Goal: Find specific page/section: Find specific page/section

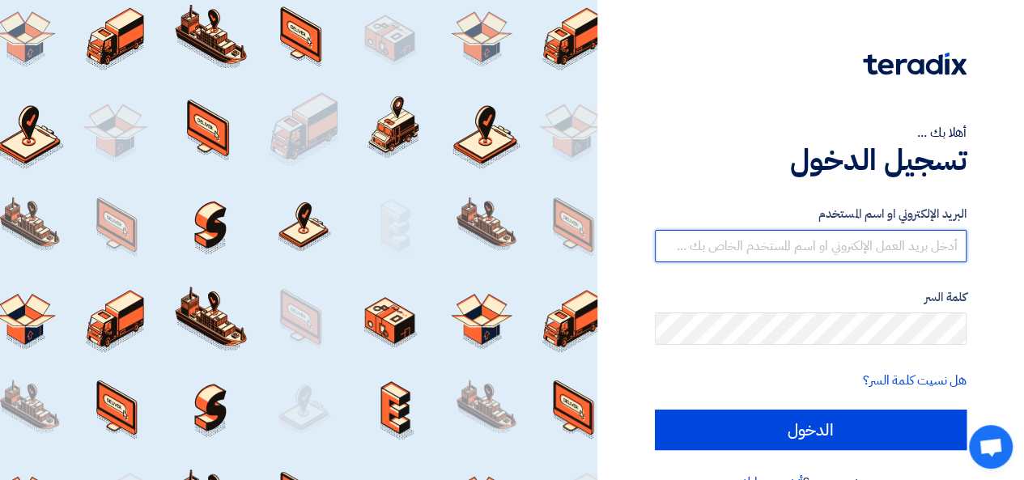
type input "[EMAIL_ADDRESS][DOMAIN_NAME]"
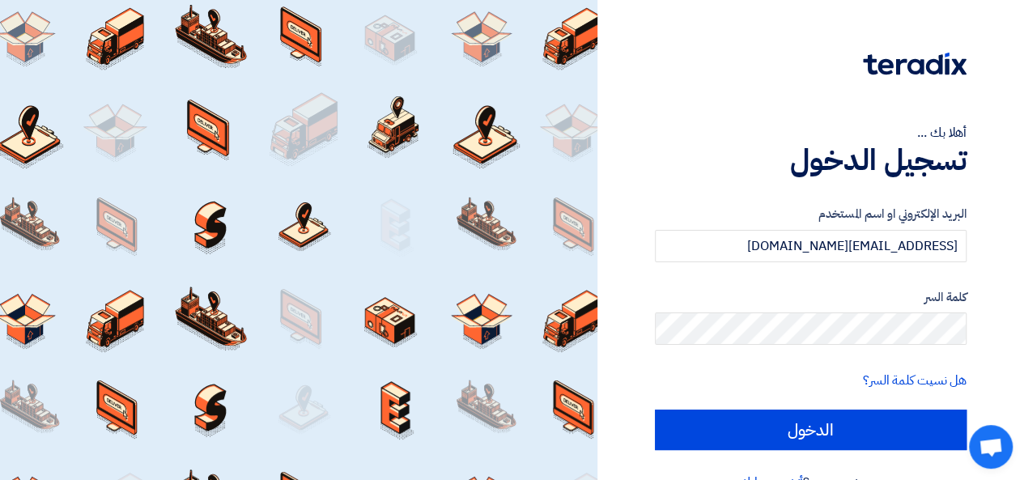
scroll to position [37, 0]
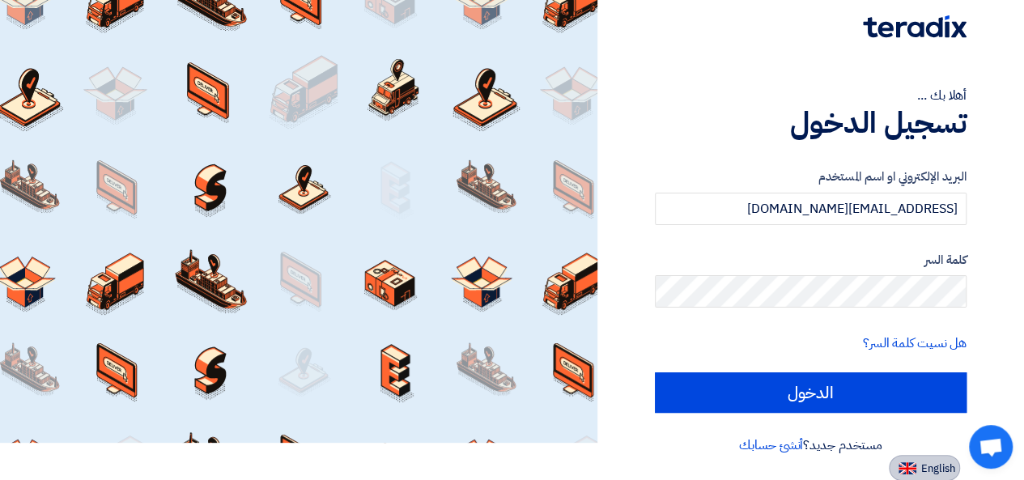
click at [906, 464] on img at bounding box center [908, 468] width 18 height 12
type input "Sign in"
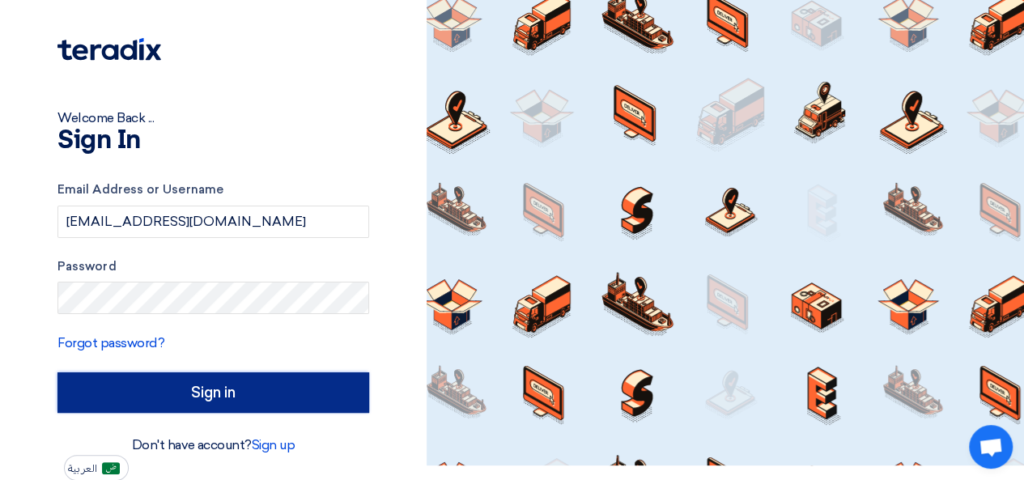
click at [181, 405] on input "Sign in" at bounding box center [213, 392] width 312 height 40
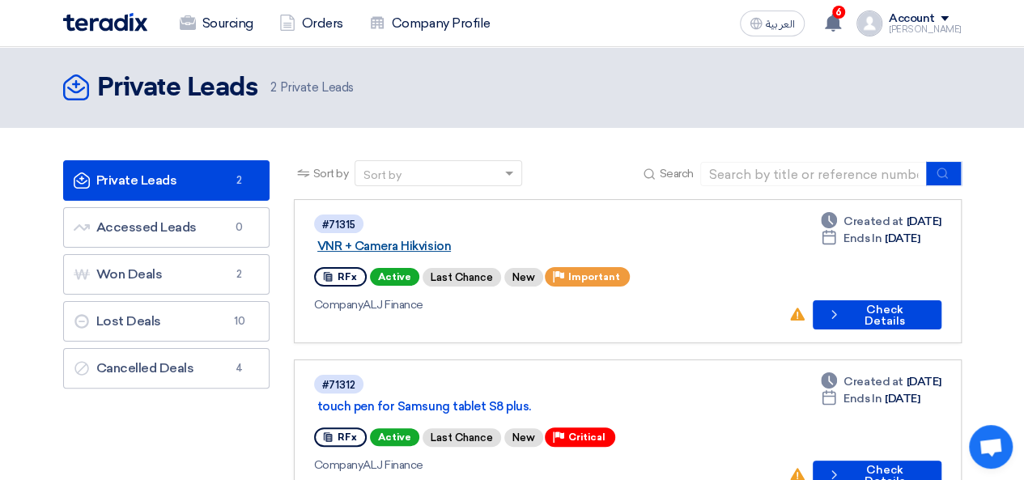
click at [454, 239] on link "VNR + Camera Hikvision" at bounding box center [519, 246] width 405 height 15
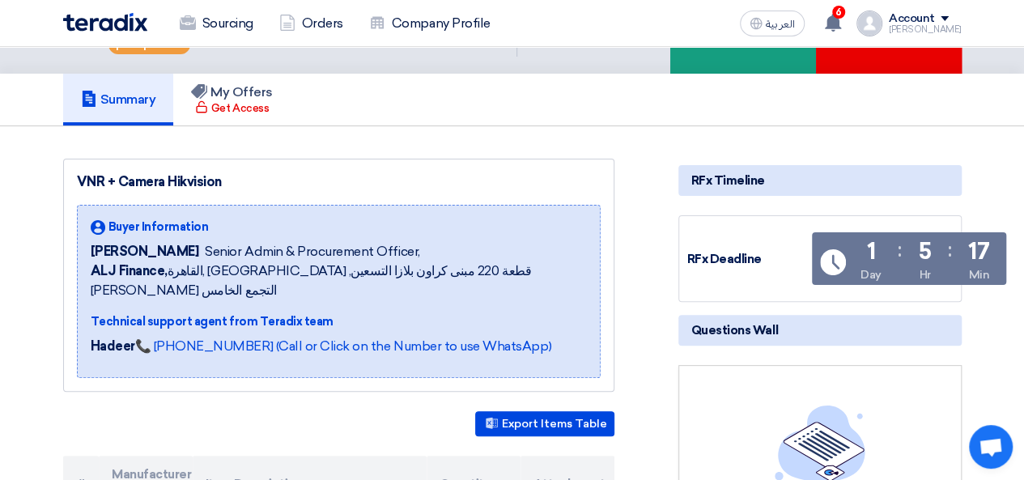
scroll to position [81, 0]
